Goal: Complete application form

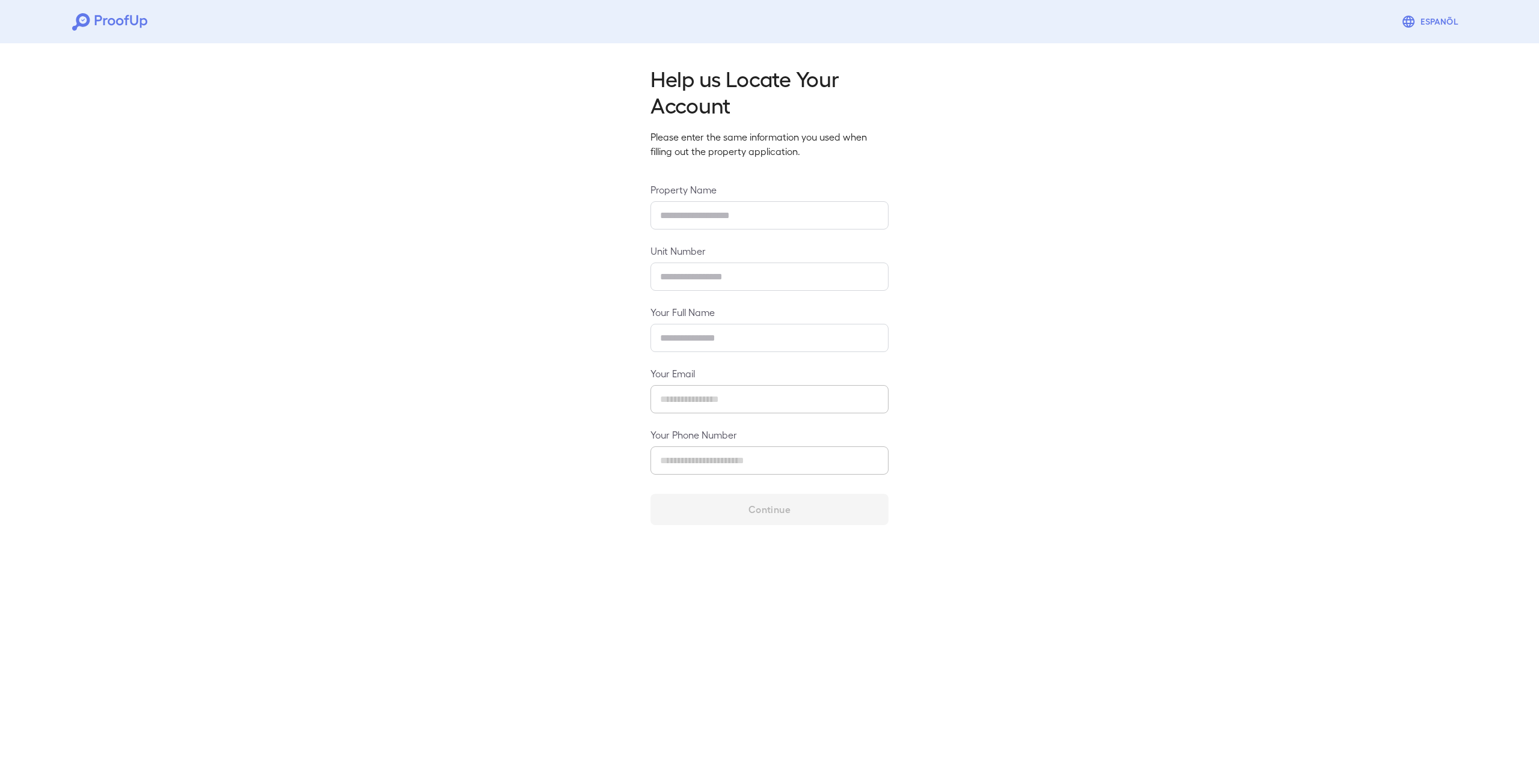
type input "**********"
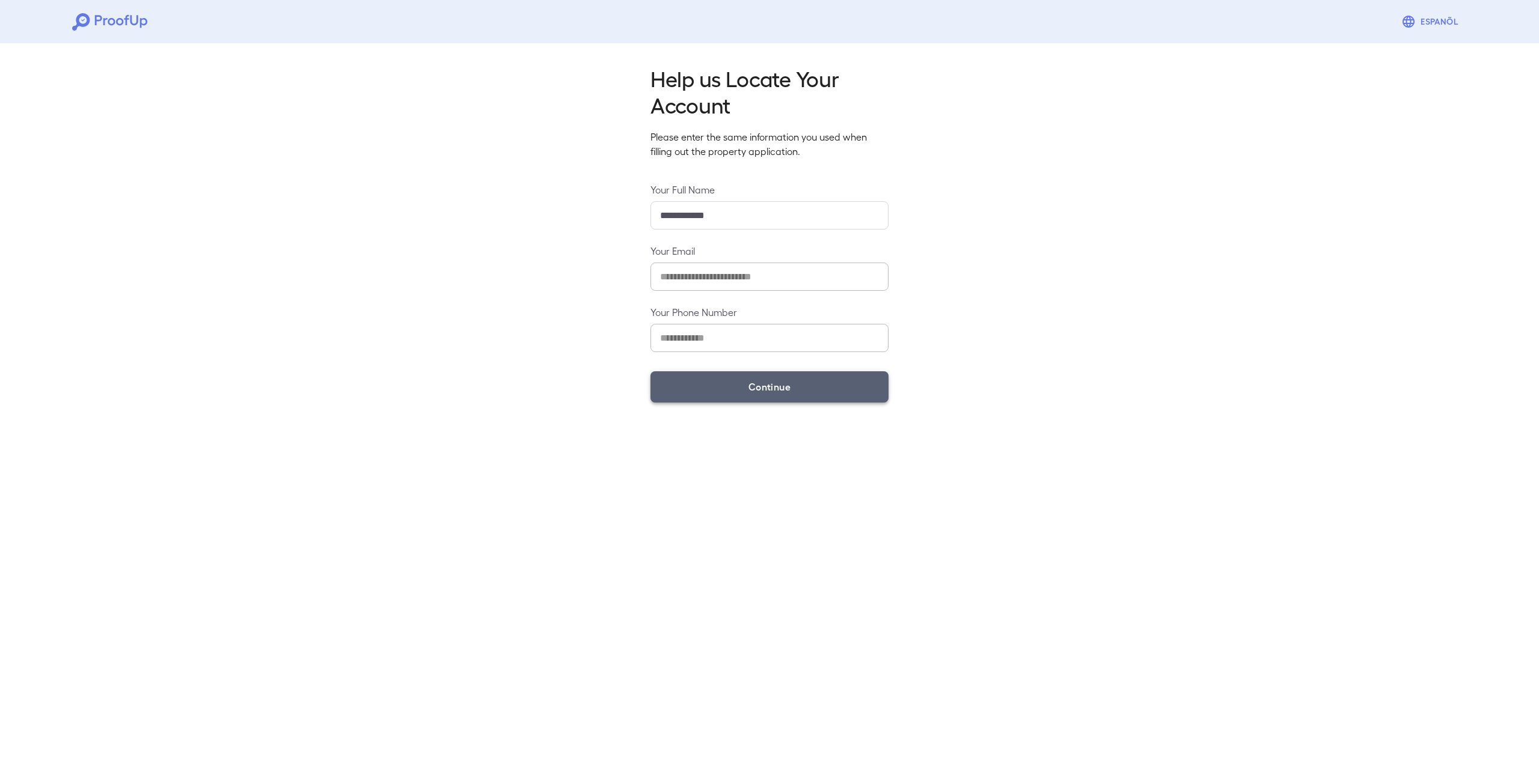
click at [786, 397] on button "Continue" at bounding box center [769, 386] width 238 height 31
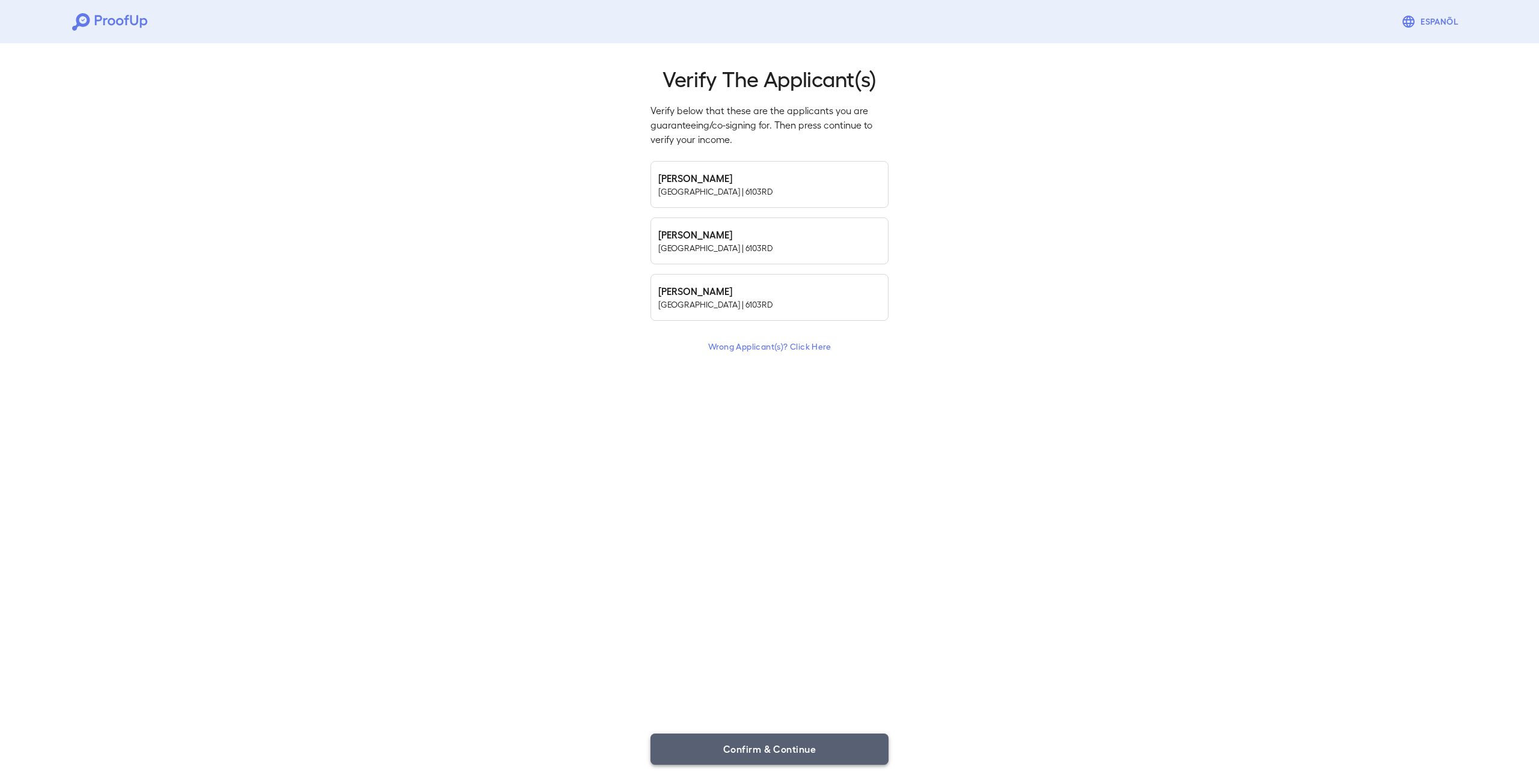
click at [776, 755] on button "Confirm & Continue" at bounding box center [769, 748] width 238 height 31
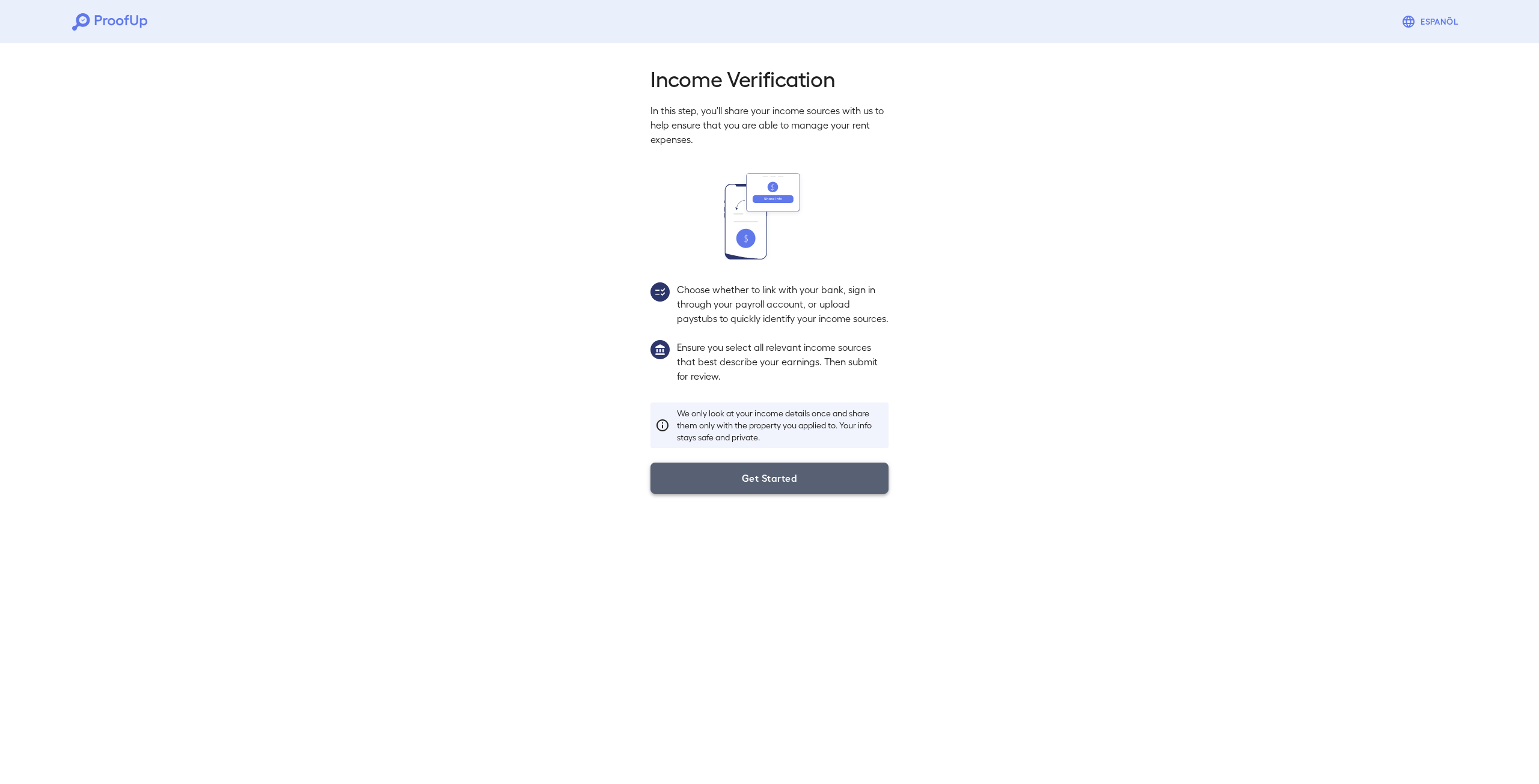
click at [789, 494] on button "Get Started" at bounding box center [769, 478] width 238 height 31
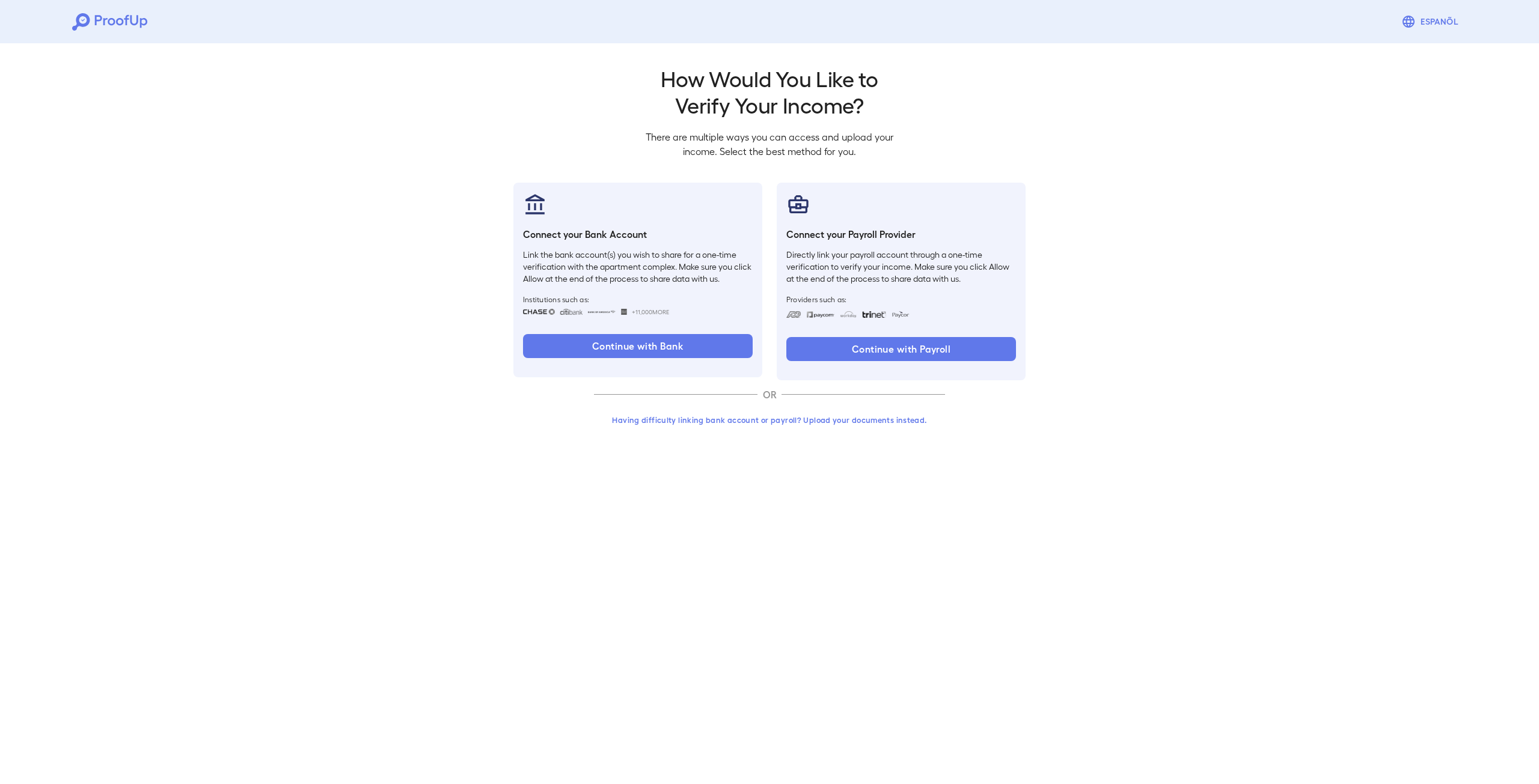
click at [853, 423] on button "Having difficulty linking bank account or payroll? Upload your documents instea…" at bounding box center [769, 420] width 351 height 22
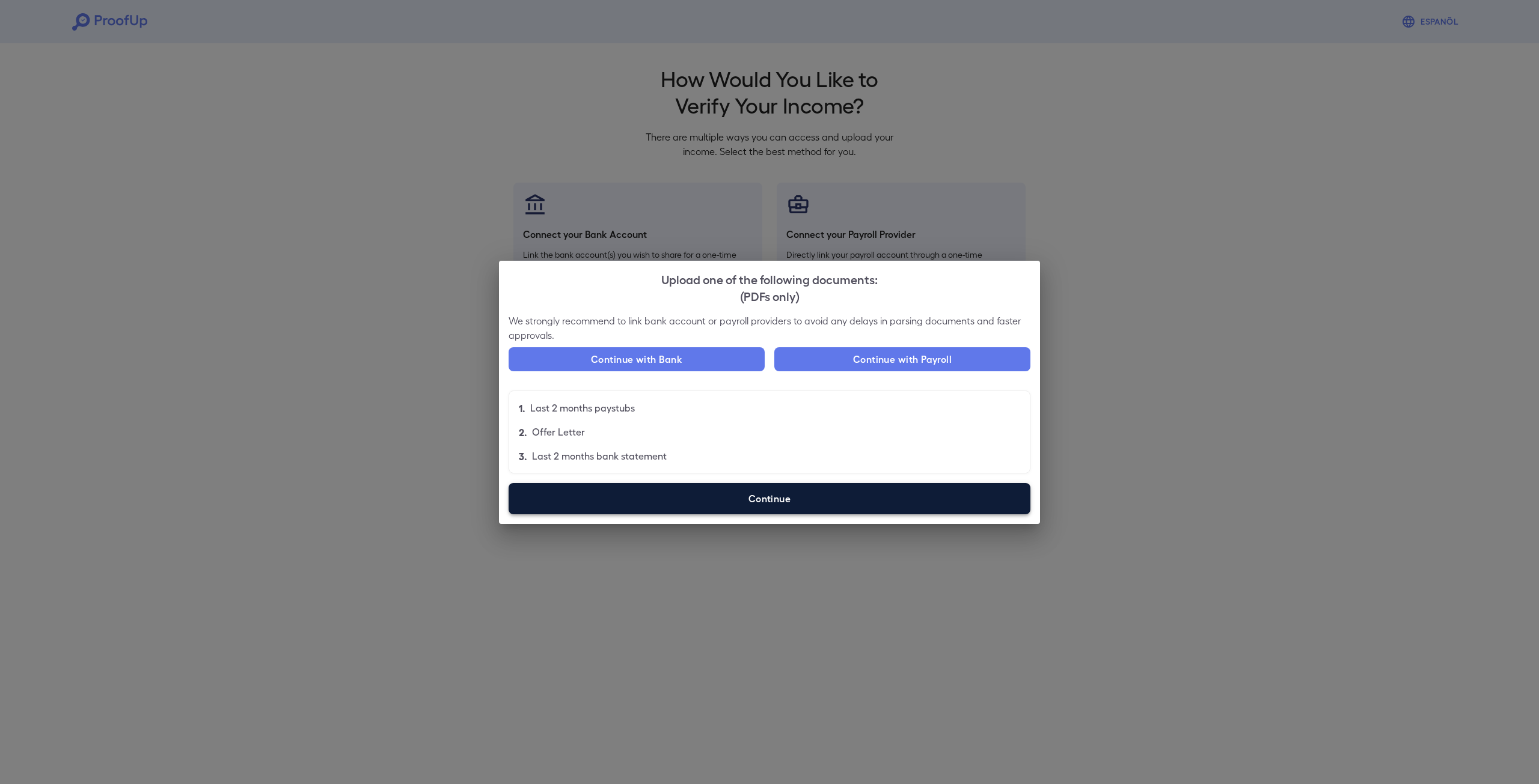
click at [760, 494] on label "Continue" at bounding box center [769, 498] width 522 height 31
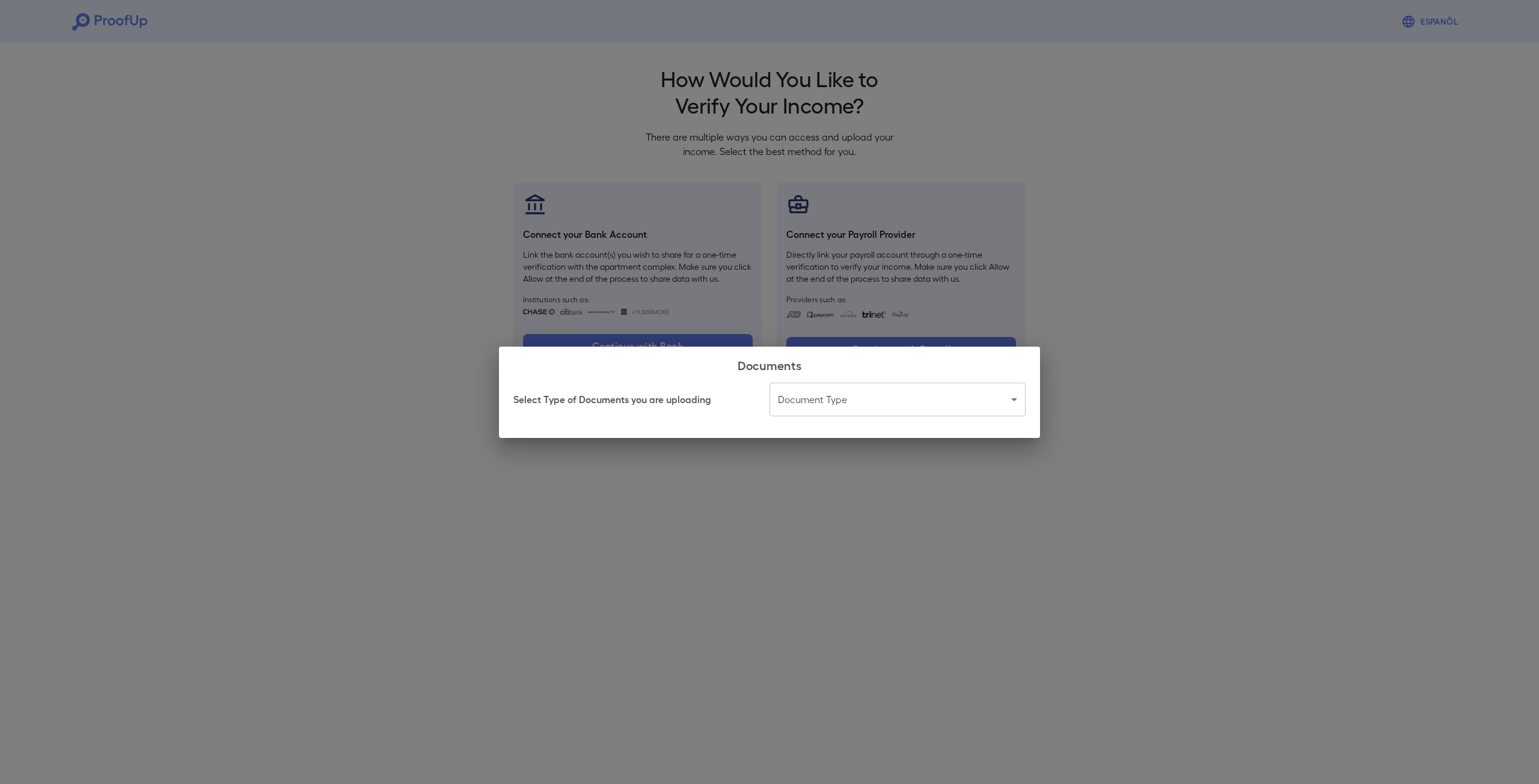
click at [826, 396] on body "Espanõl Go back How Would You Like to Verify Your Income? There are multiple wa…" at bounding box center [769, 229] width 1539 height 459
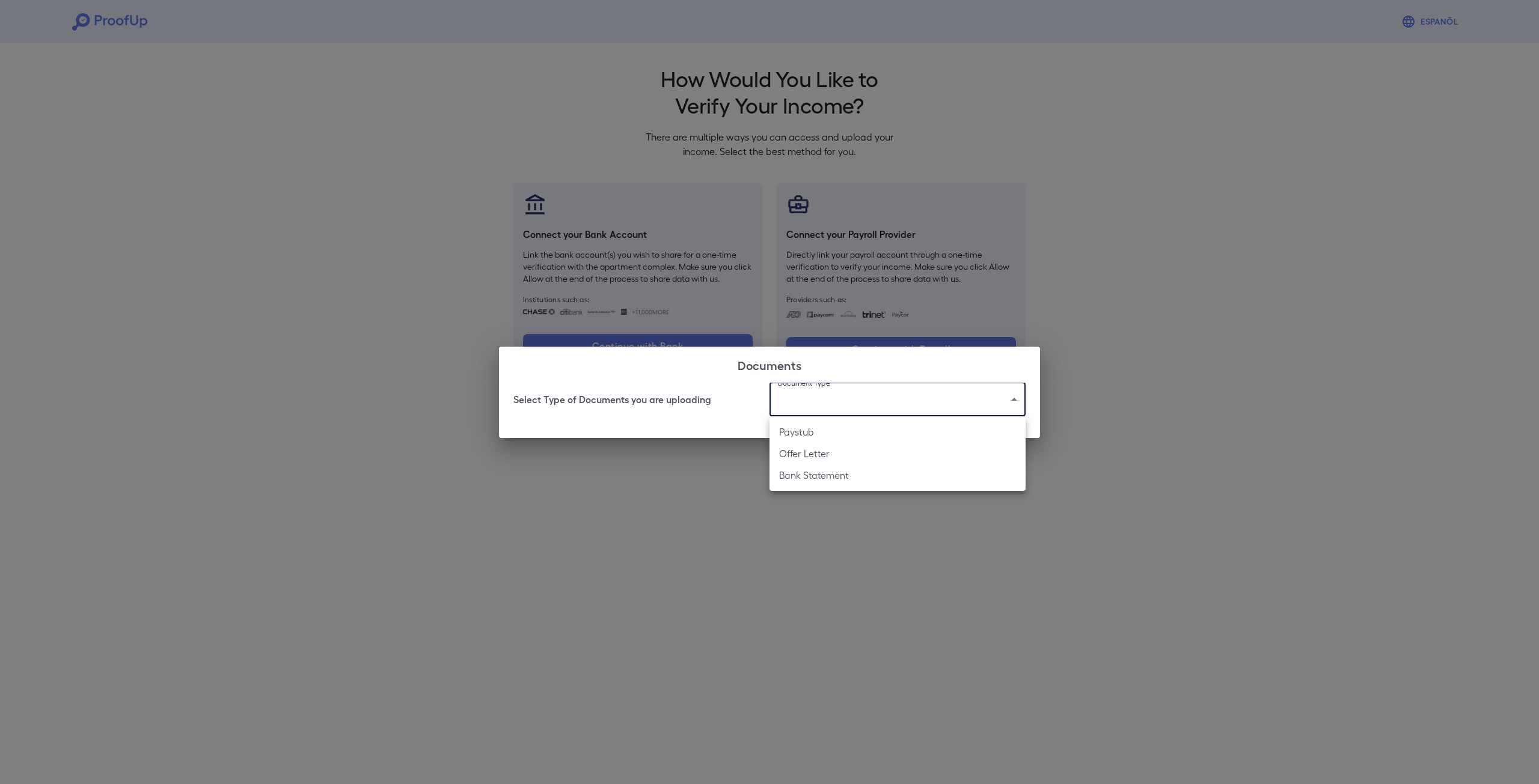
click at [841, 536] on div at bounding box center [769, 392] width 1539 height 784
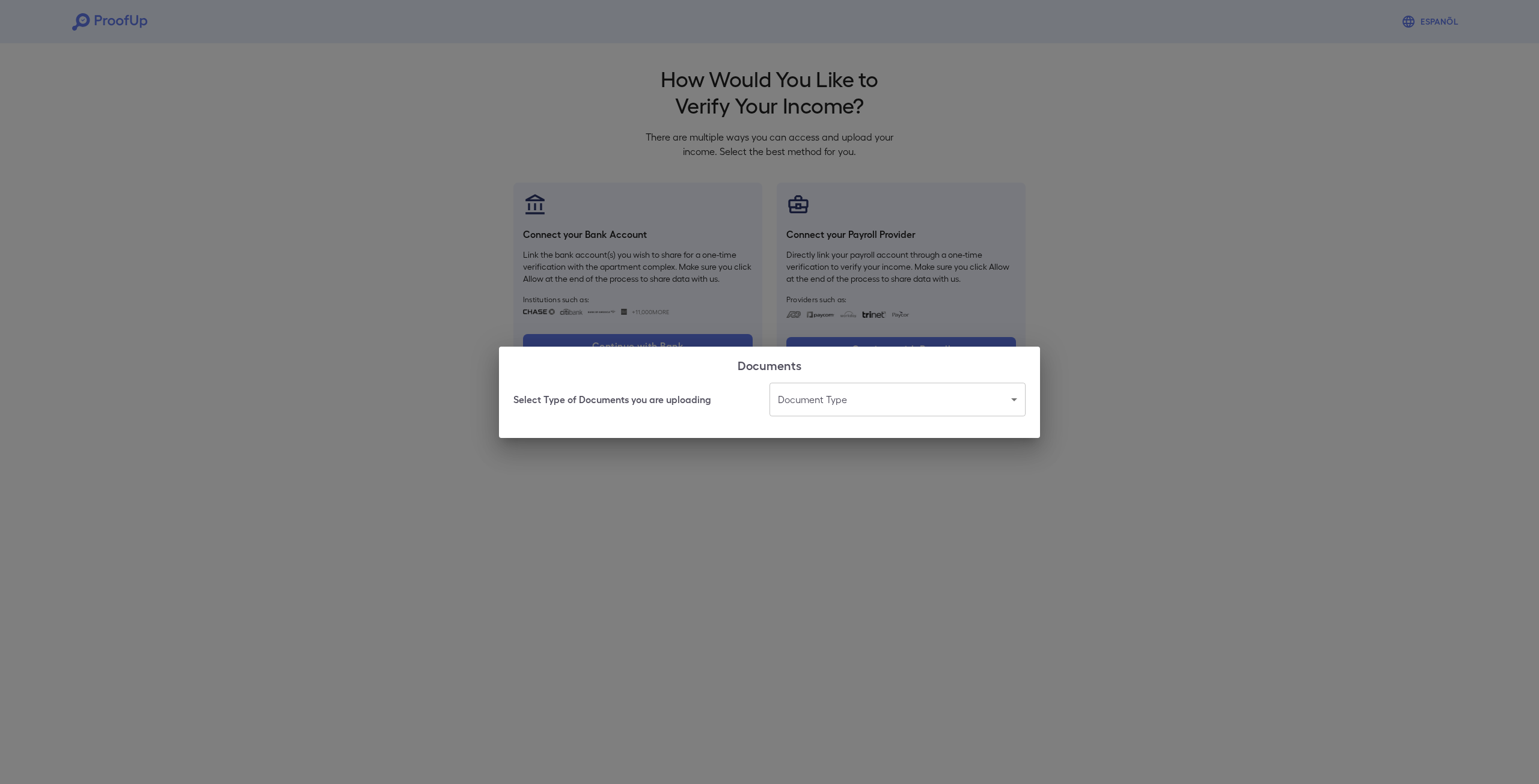
click at [842, 528] on div "Documents Select Type of Documents you are uploading Document Type ​ ​" at bounding box center [769, 392] width 1539 height 784
